Goal: Task Accomplishment & Management: Complete application form

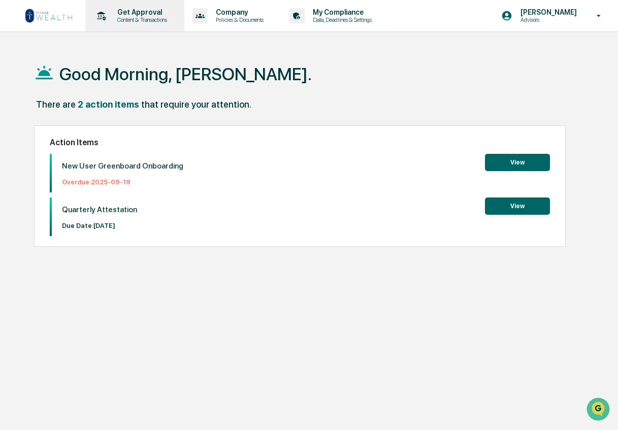
click at [134, 17] on p "Content & Transactions" at bounding box center [140, 19] width 63 height 7
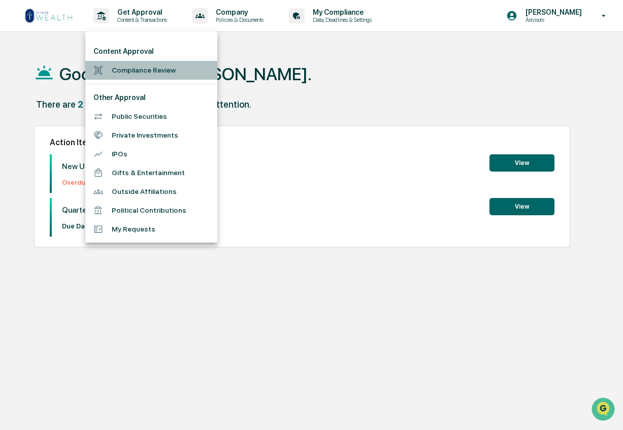
click at [147, 71] on li "Compliance Review" at bounding box center [151, 70] width 132 height 19
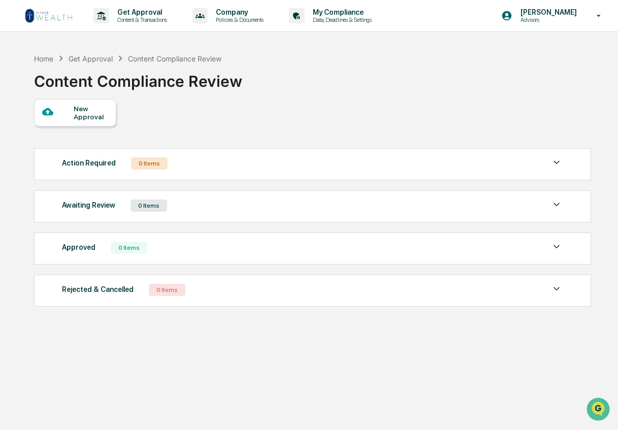
click at [87, 113] on div "New Approval" at bounding box center [91, 113] width 34 height 16
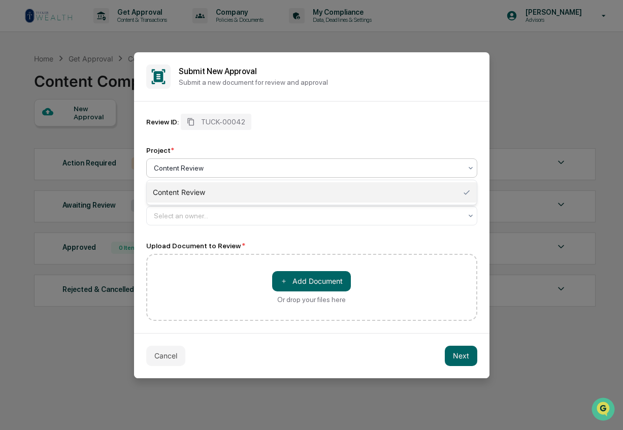
click at [255, 165] on div at bounding box center [308, 168] width 308 height 10
click at [255, 164] on div at bounding box center [308, 168] width 308 height 10
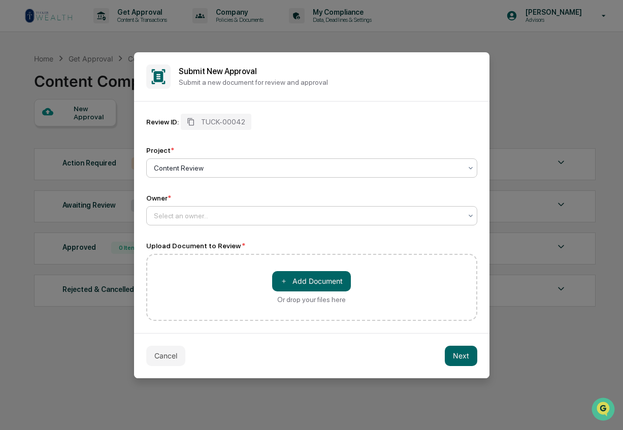
click at [174, 211] on div at bounding box center [308, 216] width 308 height 10
type input "**********"
click at [206, 189] on div "Review ID: TUCK-00042 Project * Content Review Owner * Select an owner..." at bounding box center [311, 170] width 331 height 112
click at [202, 214] on div at bounding box center [308, 216] width 308 height 10
type input "*"
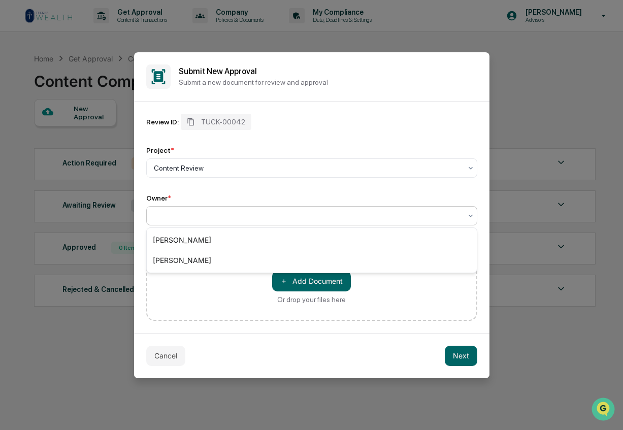
type input "*"
drag, startPoint x: 240, startPoint y: 212, endPoint x: 205, endPoint y: 214, distance: 35.6
click at [205, 214] on div at bounding box center [308, 216] width 308 height 10
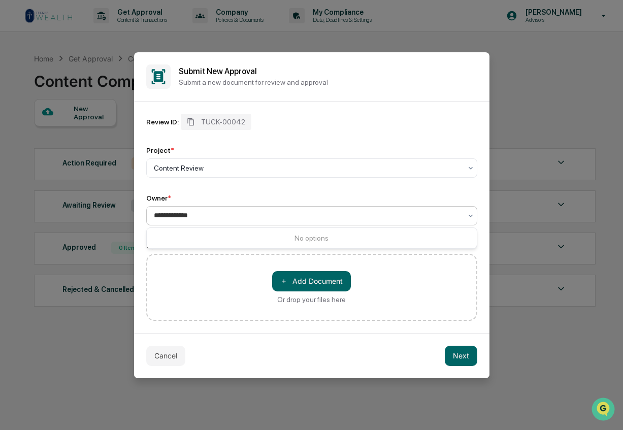
type input "**********"
click at [214, 186] on div "Review ID: TUCK-00042 Project * Content Review Owner * 0 results available for …" at bounding box center [311, 170] width 331 height 112
click at [215, 220] on div at bounding box center [308, 216] width 308 height 10
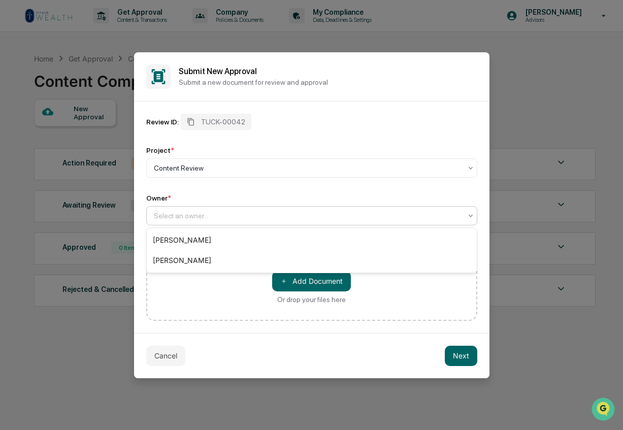
click at [215, 196] on div "Owner *" at bounding box center [311, 198] width 331 height 8
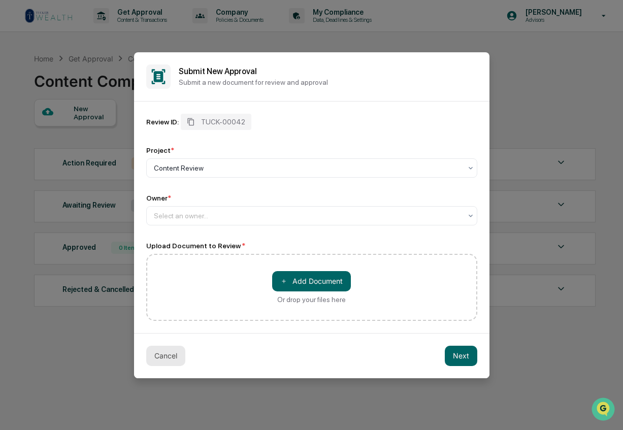
click at [168, 353] on button "Cancel" at bounding box center [165, 356] width 39 height 20
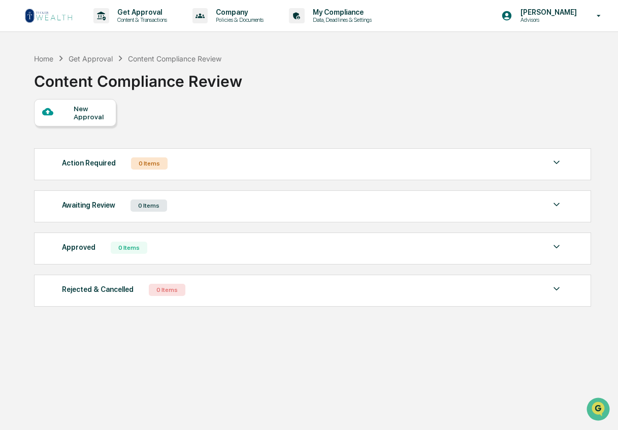
click at [595, 20] on div "[PERSON_NAME] Advisors" at bounding box center [554, 15] width 127 height 31
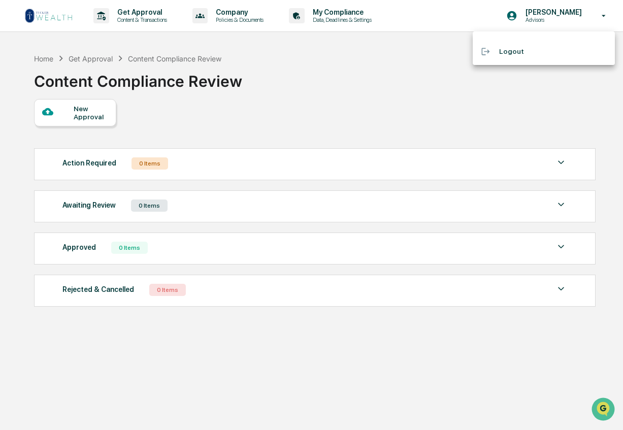
click at [595, 20] on div at bounding box center [311, 215] width 623 height 430
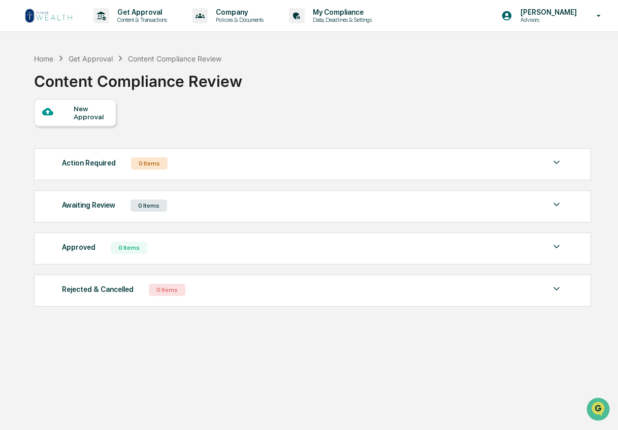
click at [58, 15] on img at bounding box center [48, 16] width 49 height 16
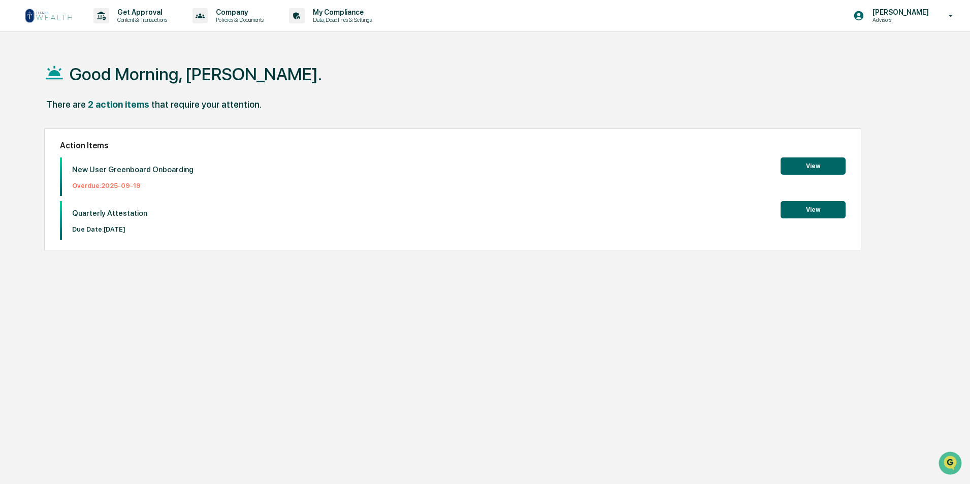
click at [617, 168] on button "View" at bounding box center [812, 165] width 65 height 17
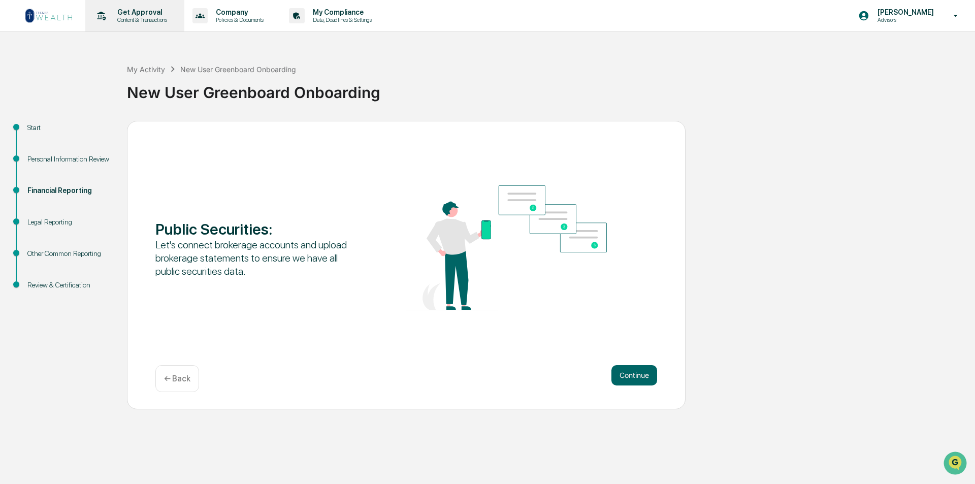
click at [143, 17] on p "Content & Transactions" at bounding box center [140, 19] width 63 height 7
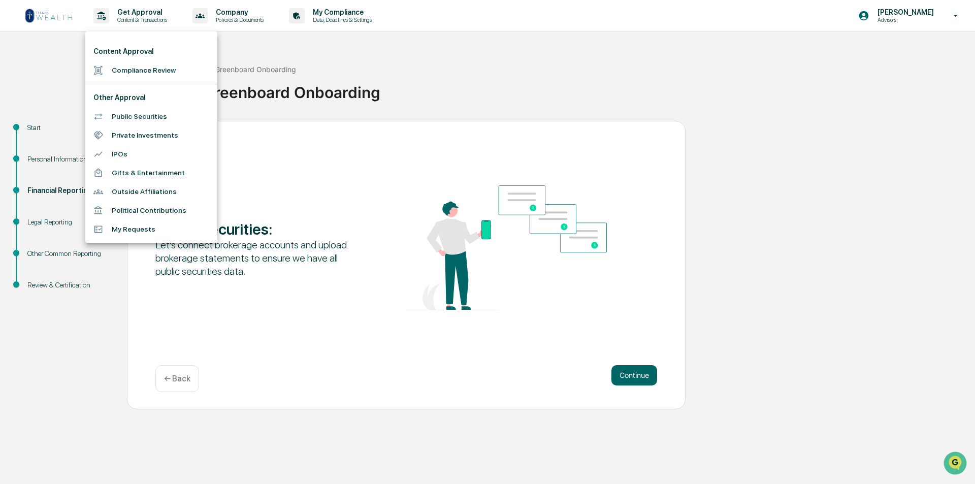
click at [144, 66] on li "Compliance Review" at bounding box center [151, 70] width 132 height 19
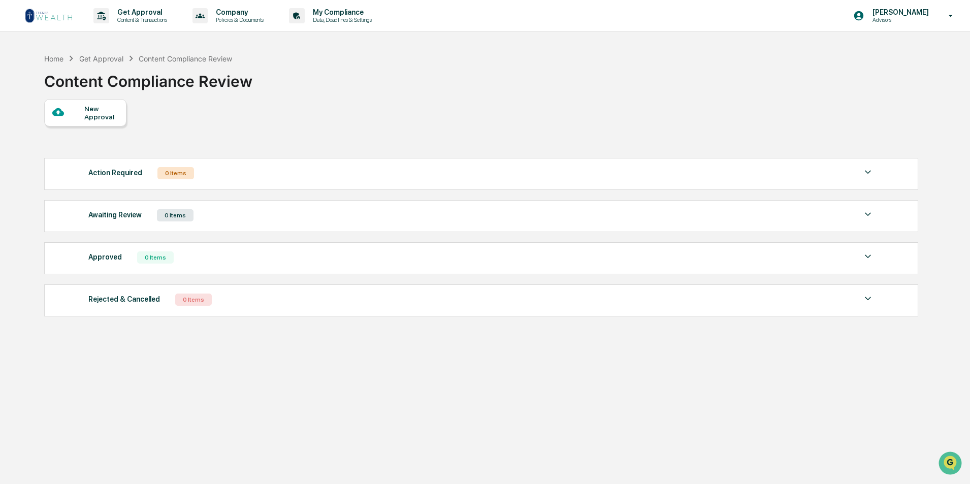
click at [617, 169] on div "Action Required 0 Items" at bounding box center [480, 173] width 785 height 14
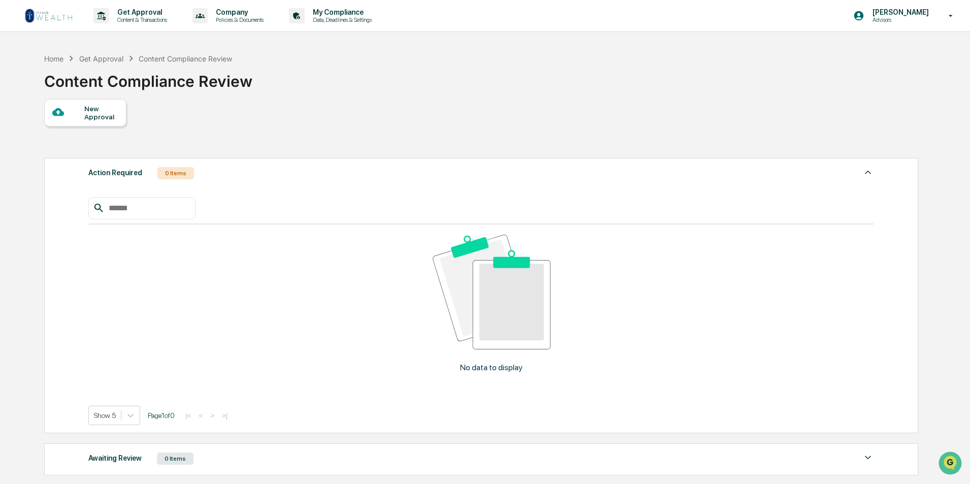
click at [617, 168] on div "Action Required 0 Items" at bounding box center [480, 173] width 785 height 14
